Goal: Communication & Community: Answer question/provide support

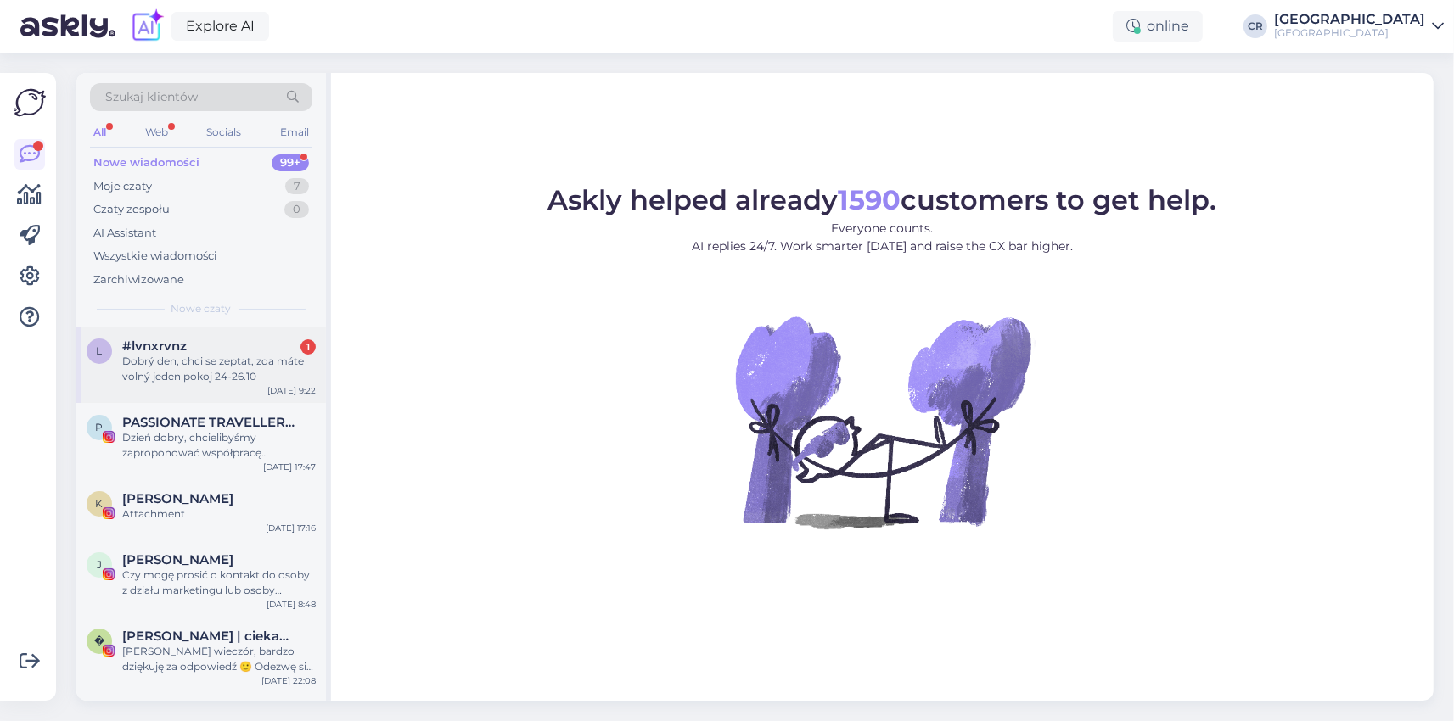
click at [221, 380] on div "Dobrý den, chci se zeptat, zda máte volný jeden pokoj 24-26.10" at bounding box center [218, 369] width 193 height 31
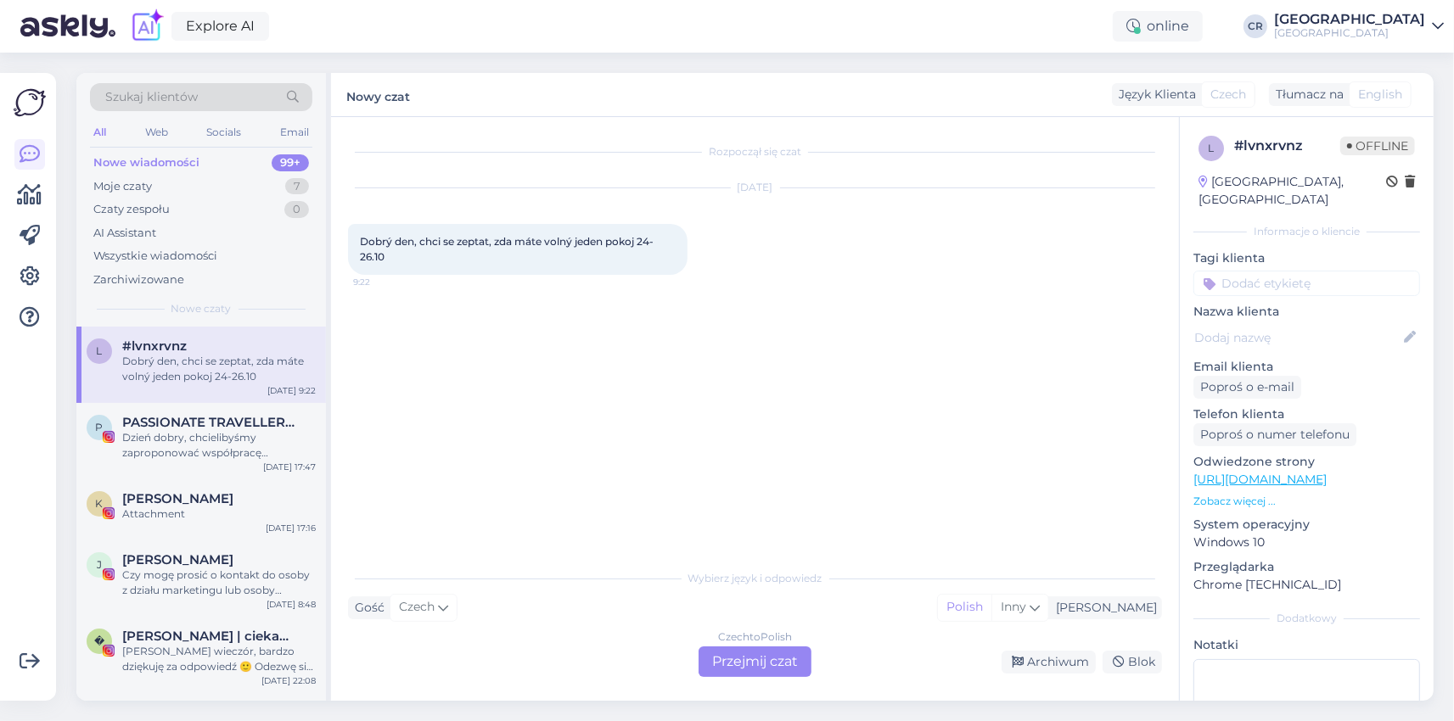
click at [734, 652] on div "Czech to Polish Przejmij czat" at bounding box center [754, 662] width 113 height 31
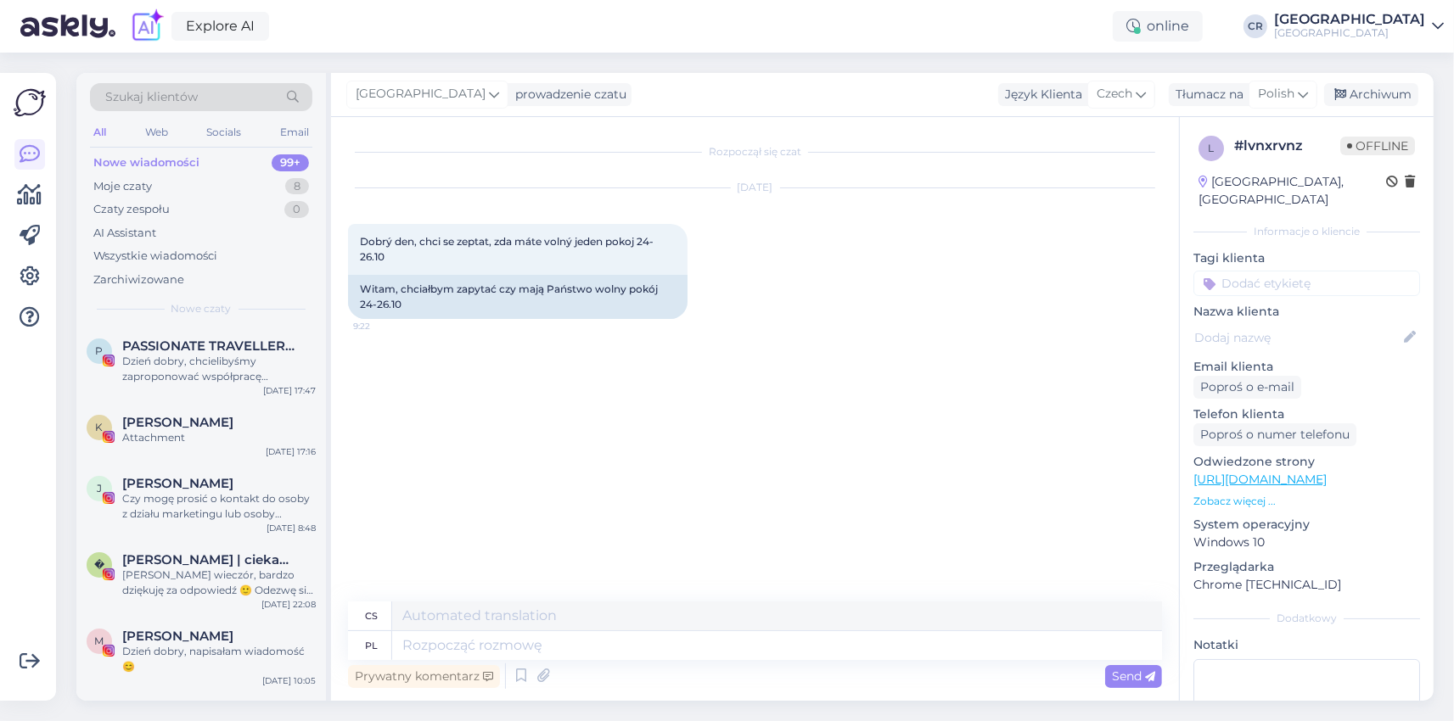
click at [610, 674] on div "Prywatny komentarz Send" at bounding box center [755, 676] width 814 height 32
click at [623, 642] on textarea at bounding box center [777, 645] width 770 height 29
type textarea "Dzień do"
type textarea "Den"
type textarea "Dzień dobry"
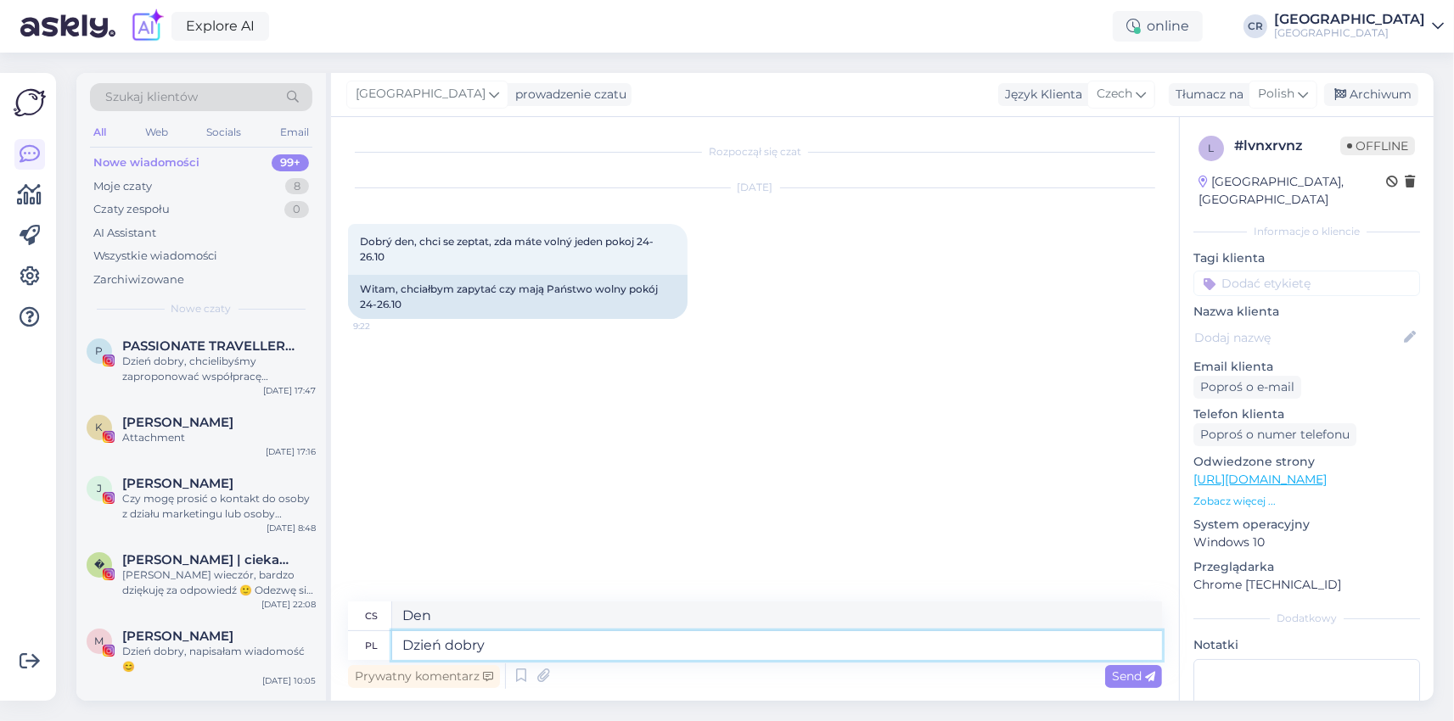
type textarea "Dobré ráno"
type textarea "Dzień dobry,"
type textarea "Dobré ráno,"
type textarea "Dzień dobry, niestety"
type textarea "Dobré ráno, bohužel"
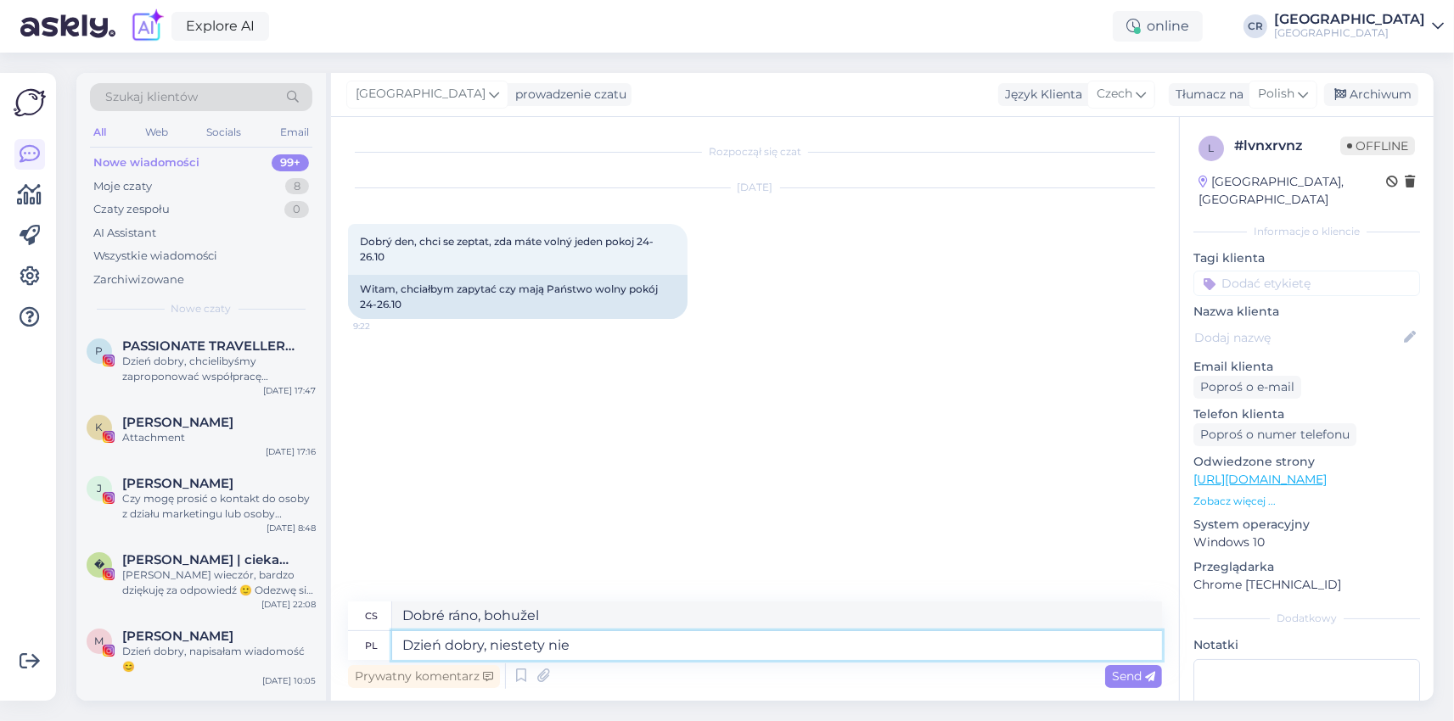
type textarea "Dzień dobry, niestety nie p"
type textarea "Dobré ráno, bohužel ne"
type textarea "Dzień dobry, niestety nie posiadamy w"
type textarea "Dobré ráno, bohužel nemáme"
type textarea "Dzień dobry, niestety nie posiadamy wolnych p"
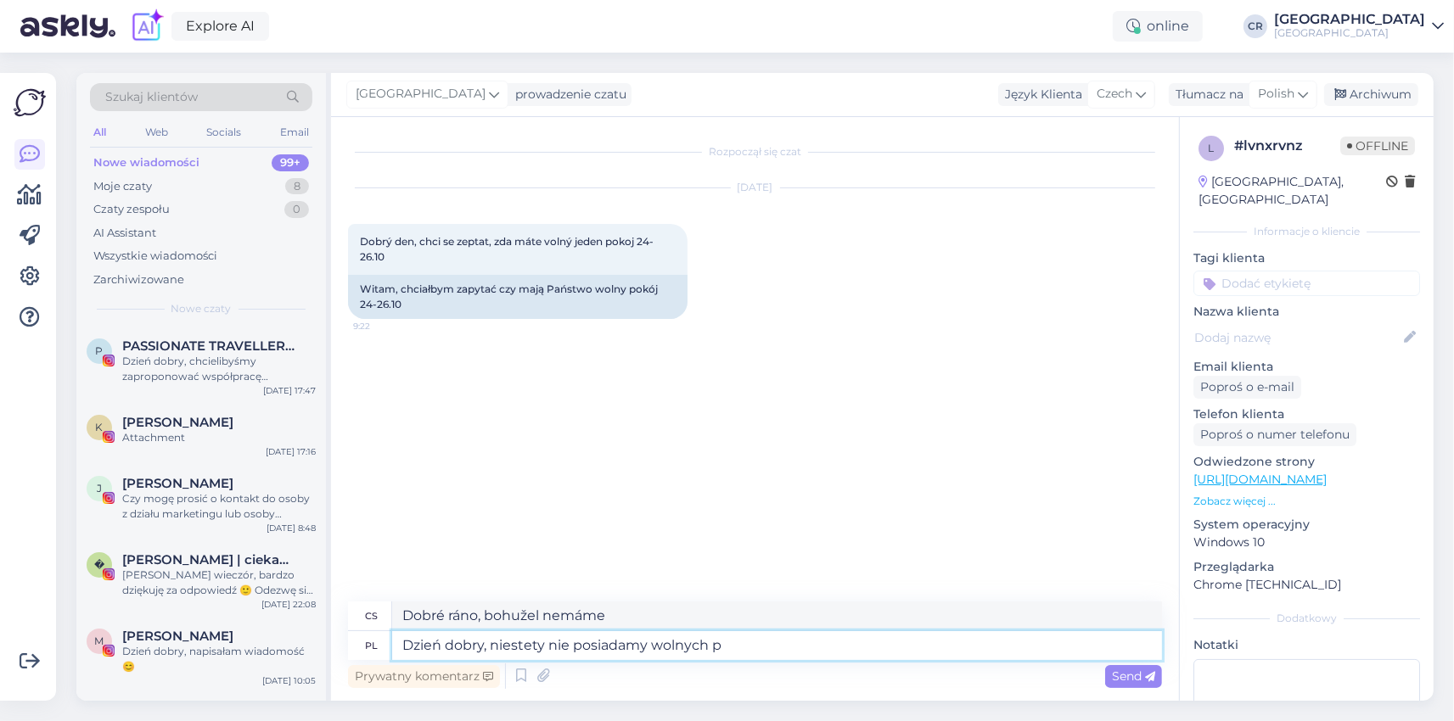
type textarea "Dobré ráno, bohužel nemáme žádná volná místa."
type textarea "Dzień dobry, niestety nie posiadamy wolnych pokoi t"
type textarea "Dobré ráno, bohužel nemáme žádné volné pokoje."
type textarea "Dzień dobry, niestety nie posiadamy wolnych pokoi w te"
type textarea "Dobré ráno, bohužel nemáme žádné volné pokoje v"
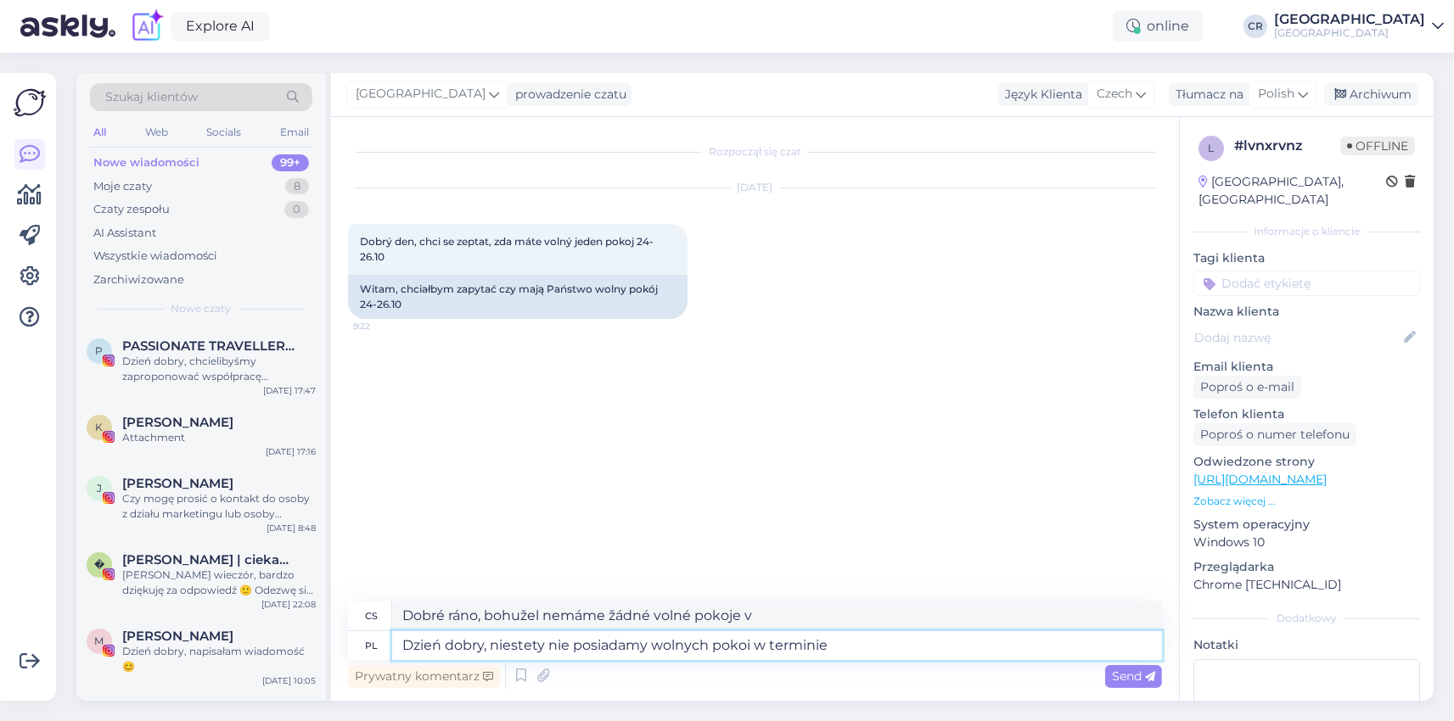
type textarea "Dzień dobry, niestety nie posiadamy wolnych pokoi w terminie"
type textarea "Dobré ráno, bohužel v tento termín nemáme žádné volné pokoje."
type textarea "Dzień dobry, niestety nie posiadamy wolnych pokoi w terminie 24-26.10"
type textarea "Dobré ráno, bohužel nemáme žádné volné pokoje v období od 24-26.10"
type textarea "Dzień dobry, niestety nie posiadamy wolnych pokoi w terminie 24-26.10."
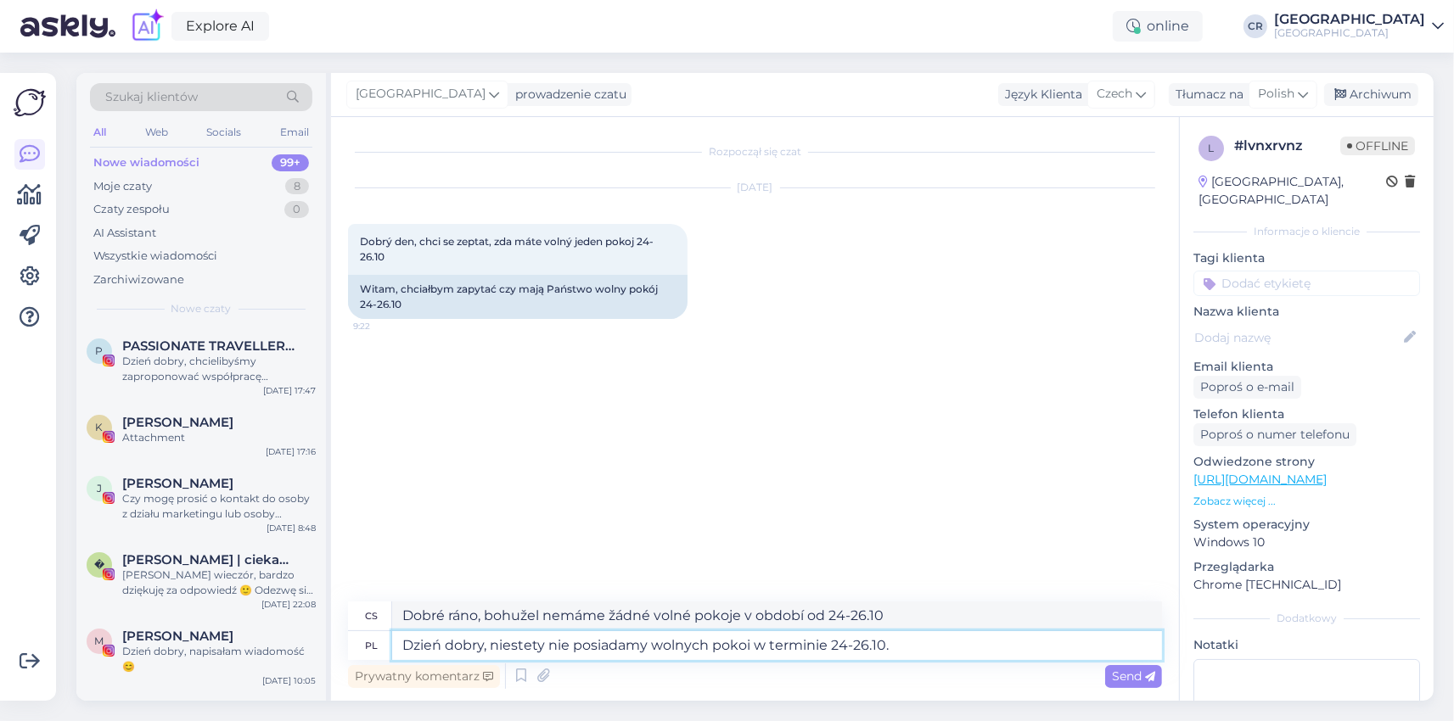
type textarea "Dobré ráno, bohužel nemáme žádné volné pokoje v období od 24-26.10."
type textarea "Dzień dobry, niestety nie posiadamy wolnych pokoi w terminie 24-26.10. Posiadamy"
type textarea "Dobré ráno, bohužel nemáme žádné volné pokoje mezi 24-26.10."
type textarea "Dzień dobry, niestety nie posiadamy wolnych pokoi w terminie 24-26.10. Posiadam…"
type textarea "Dobré ráno, bohužel nemáme žádné volné pokoje pro období 24-26.10. Máme pouze"
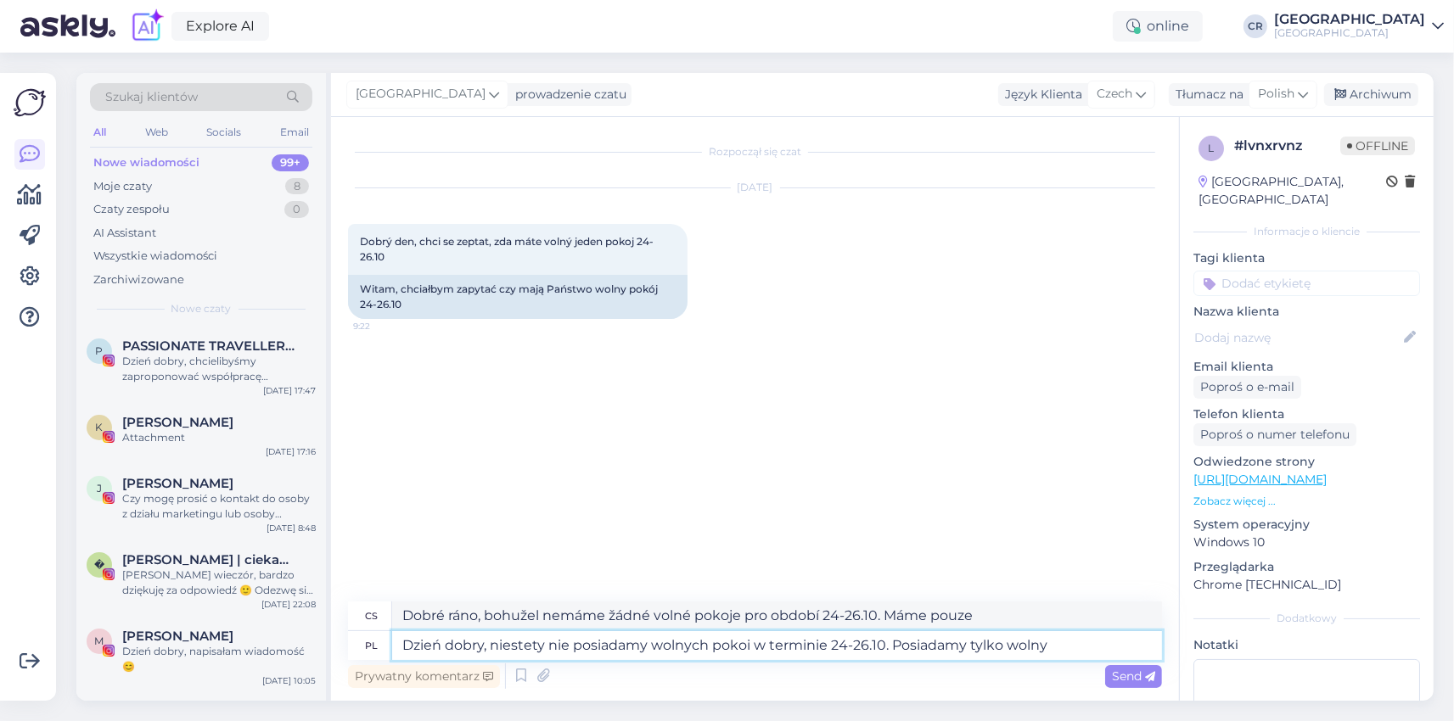
type textarea "Dzień dobry, niestety nie posiadamy wolnych pokoi w terminie 24-26.10. Posiadam…"
type textarea "Dobré ráno, bohužel nemáme žádné volné pokoje na období 24-26.10. Máme pouze je…"
type textarea "Dzień dobry, niestety nie posiadamy wolnych pokoi w terminie 24-26.10. Posiadam…"
type textarea "Dobré ráno, bohužel nemáme žádné volné pokoje na 24-26.10. Máme k dispozici pou…"
type textarea "Dzień dobry, niestety nie posiadamy wolnych pokoi w terminie 24-26.10. Posiadam…"
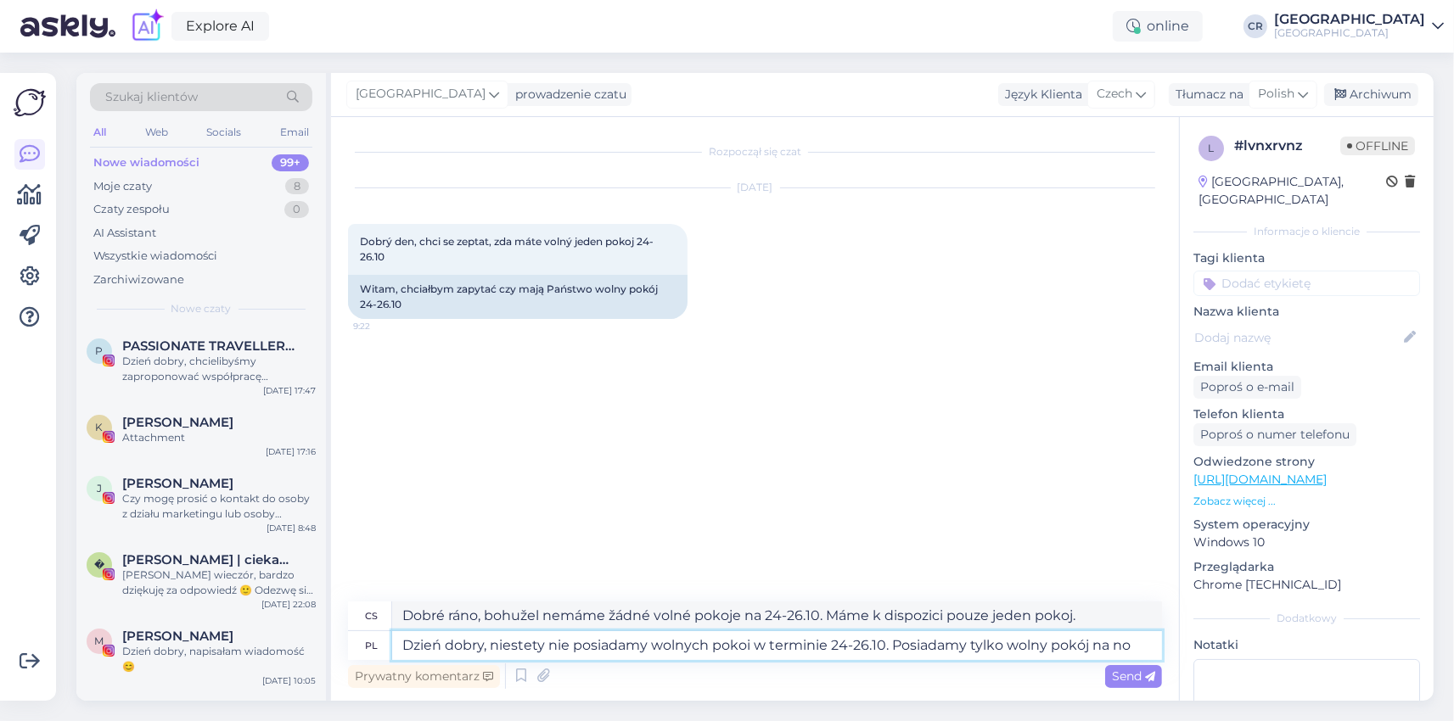
type textarea "Dobré ráno, bohužel nemáme žádné volné pokoje pro období 24-26.10. Máme k dispo…"
type textarea "Dzień dobry, niestety nie posiadamy wolnych pokoi w terminie 24-26.10. Posiadam…"
type textarea "Dobré ráno, bohužel nemáme žádné volné pokoje na 24-26.10. Máme k dispozici pou…"
type textarea "Dzień dobry, niestety nie posiadamy wolnych pokoi w terminie 24-26.10. Posiadam…"
type textarea "Dobré ráno, bohužel nemáme žádné volné pokoje na 24-26.10. Máme k dispozici pou…"
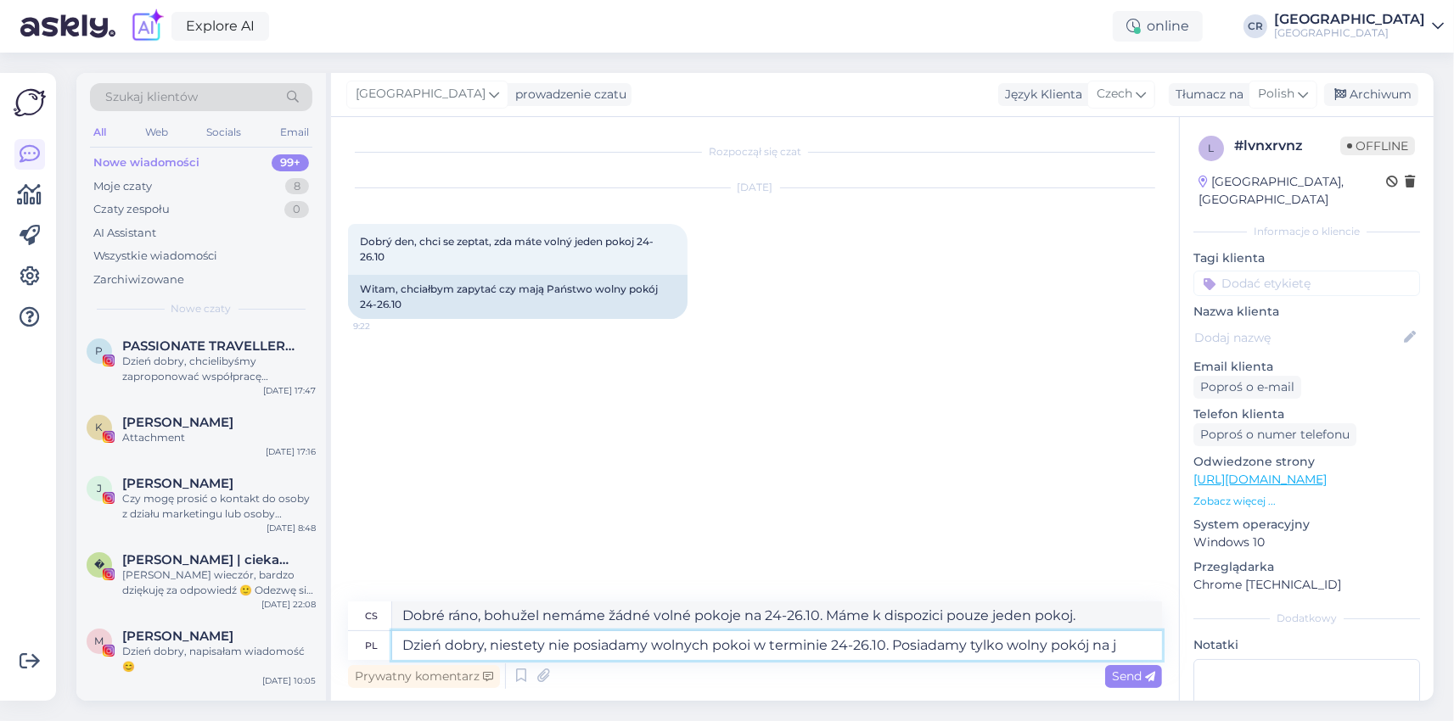
type textarea "Dzień dobry, niestety nie posiadamy wolnych pokoi w terminie 24-26.10. Posiadam…"
type textarea "Dobré ráno, bohužel nemáme žádné volné pokoje pro období 24-26.10. Máme k dispo…"
type textarea "Dzień dobry, niestety nie posiadamy wolnych pokoi w terminie 24-26.10. Posiadam…"
type textarea "Dobré ráno, bohužel nemáme žádné volné pokoje na období 24-26.10. Máme k dispoz…"
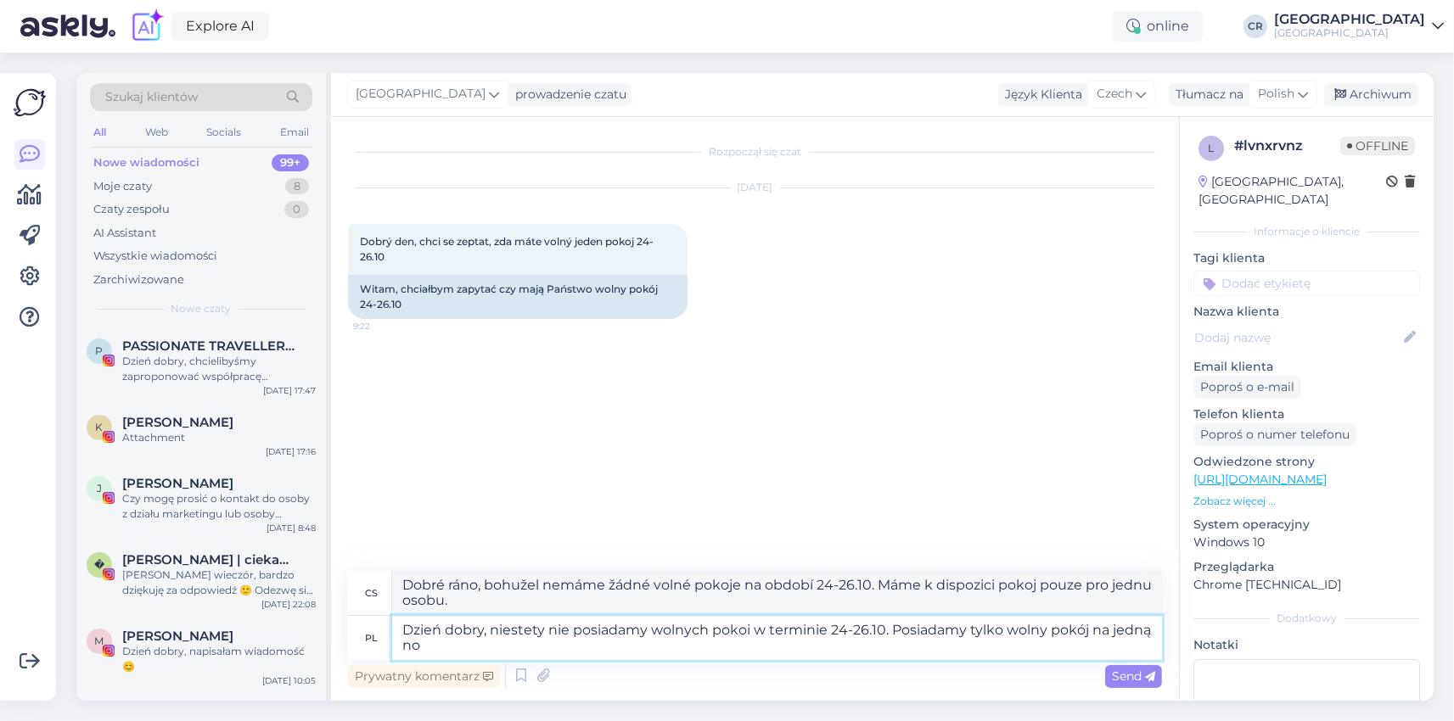
type textarea "Dzień dobry, niestety nie posiadamy wolnych pokoi w terminie 24-26.10. Posiadam…"
type textarea "Dobré ráno, bohužel nemáme žádné volné pokoje na 24-26.10. Máme k dispozici pok…"
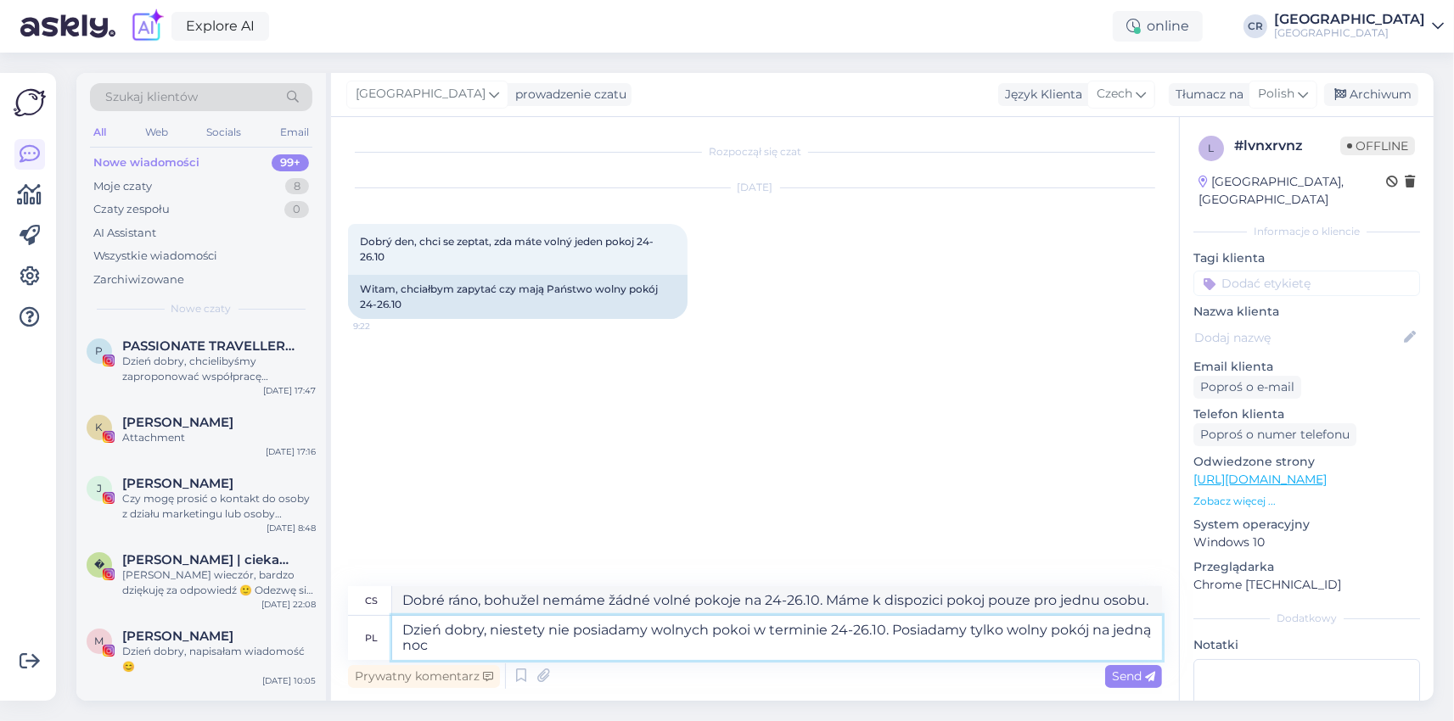
type textarea "Dzień dobry, niestety nie posiadamy wolnych pokoi w terminie 24-26.10. Posiadam…"
type textarea "Dobré ráno, bohužel nemáme žádné volné pokoje na 24-26.10. Máme k dispozici pok…"
type textarea "Dzień dobry, niestety nie posiadamy wolnych pokoi w terminie 24-26.10. Posiadam…"
type textarea "Dobré ráno, bohužel nemáme žádné volné pokoje na 24-26.10. Máme k dispozici pok…"
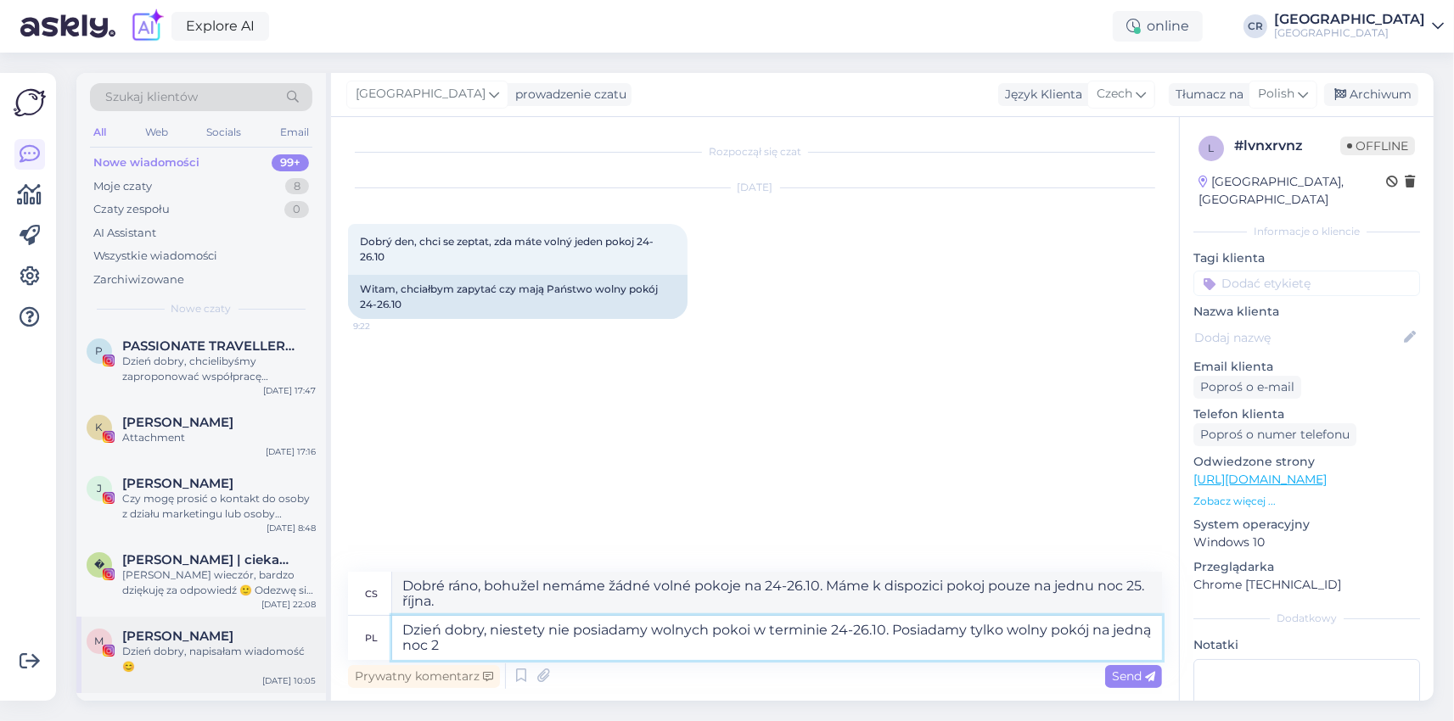
type textarea "Dzień dobry, niestety nie posiadamy wolnych pokoi w terminie 24-26.10. Posiadam…"
type textarea "Dobré ráno, bohužel nemáme žádné volné pokoje na 24-26.10. Máme k dispozici pok…"
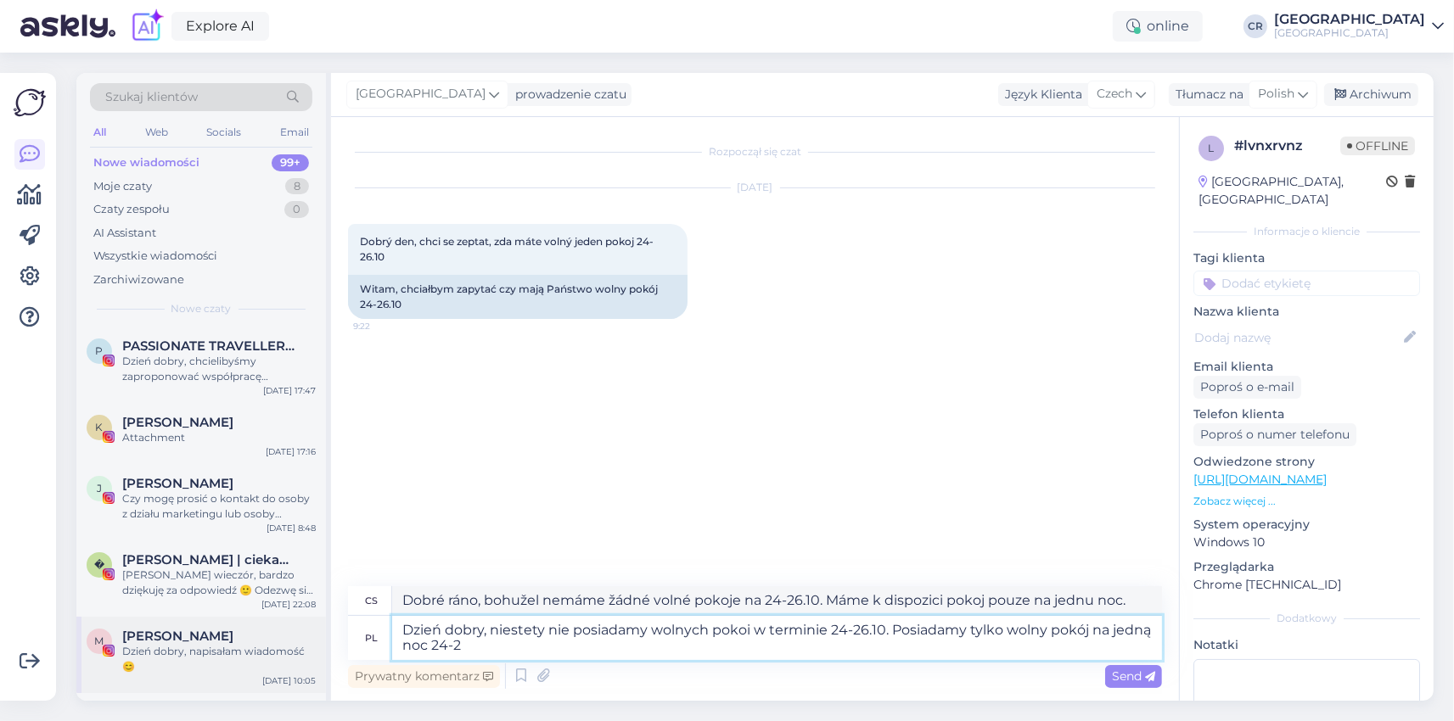
type textarea "Dzień dobry, niestety nie posiadamy wolnych pokoi w terminie 24-26.10. Posiadam…"
type textarea "Dobré ráno, bohužel nemáme žádné volné pokoje na 24-26.10. Máme k dispozici pok…"
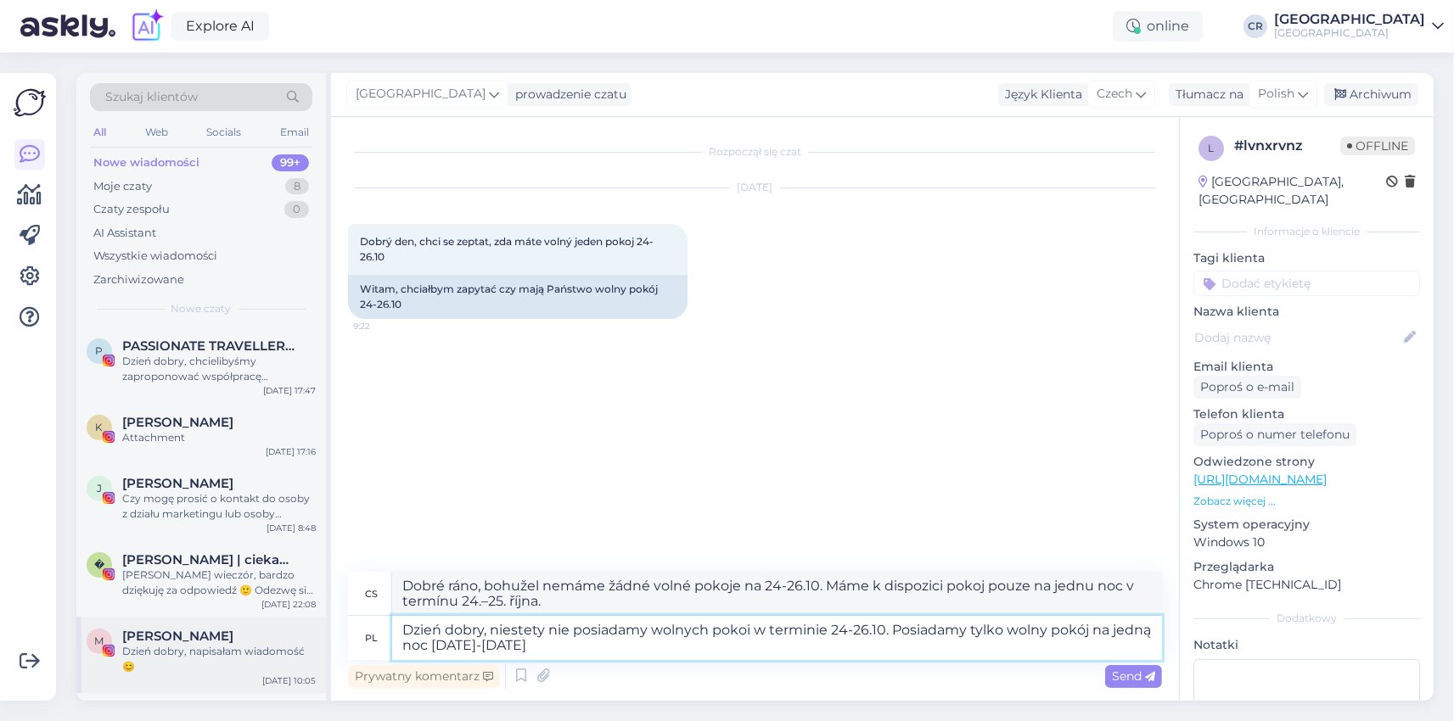
type textarea "Dzień dobry, niestety nie posiadamy wolnych pokoi w terminie 24-26.10. Posiadam…"
